Goal: Find specific page/section: Find specific page/section

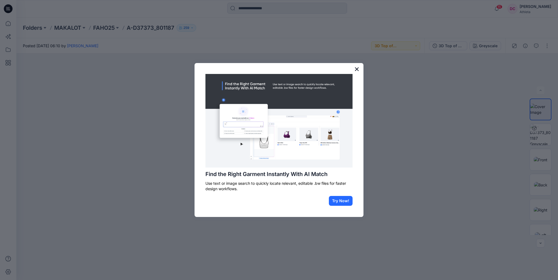
click at [357, 68] on button "×" at bounding box center [356, 69] width 5 height 9
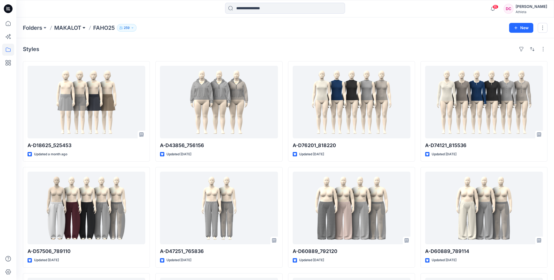
click at [84, 28] on button at bounding box center [83, 28] width 5 height 8
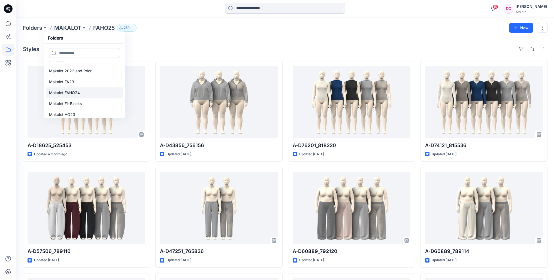
scroll to position [121, 0]
click at [76, 108] on link "SPSU26" at bounding box center [84, 109] width 77 height 11
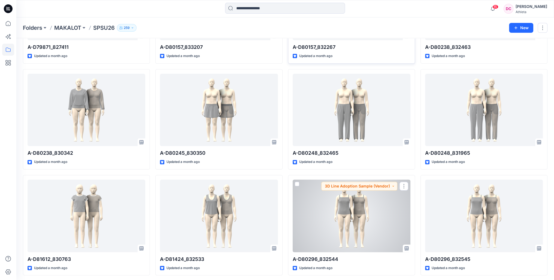
scroll to position [437, 0]
